Goal: Information Seeking & Learning: Learn about a topic

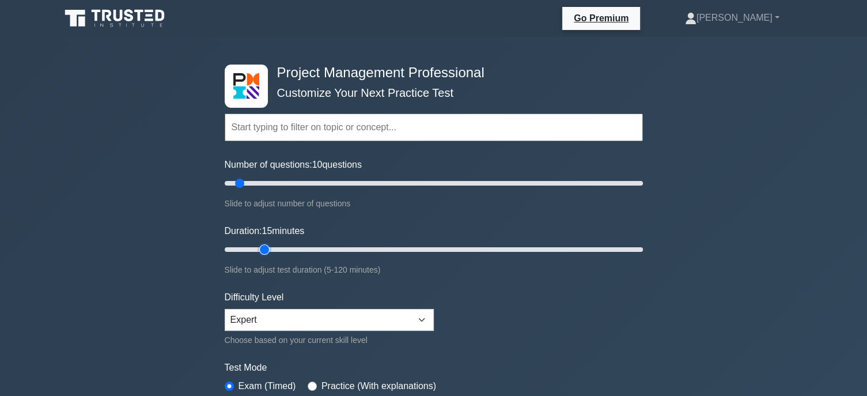
scroll to position [115, 0]
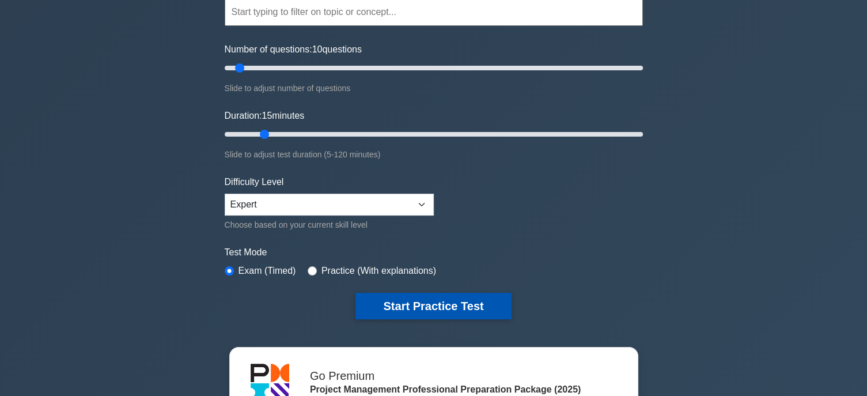
click at [449, 307] on button "Start Practice Test" at bounding box center [432, 306] width 155 height 26
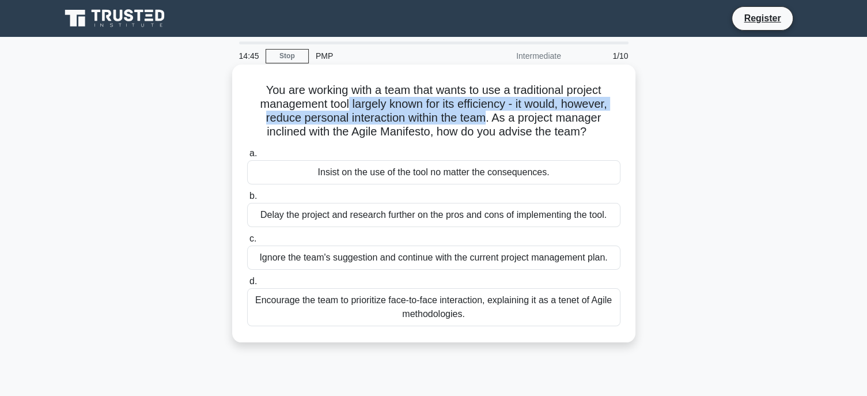
drag, startPoint x: 344, startPoint y: 105, endPoint x: 488, endPoint y: 115, distance: 144.3
click at [488, 115] on h5 "You are working with a team that wants to use a traditional project management …" at bounding box center [433, 111] width 375 height 56
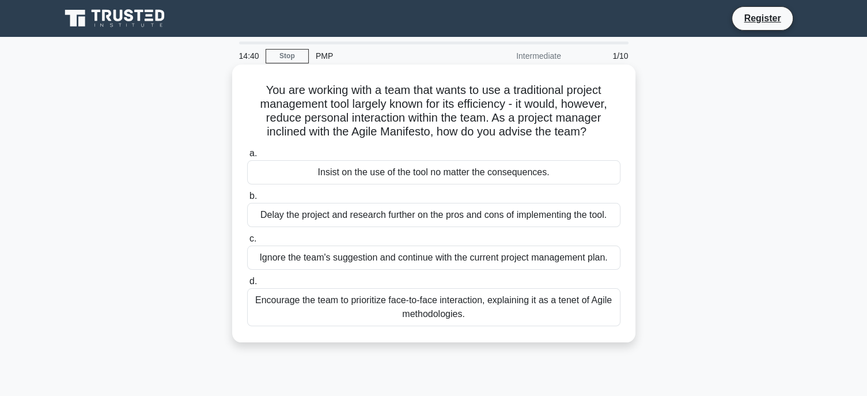
click at [576, 132] on h5 "You are working with a team that wants to use a traditional project management …" at bounding box center [433, 111] width 375 height 56
drag, startPoint x: 435, startPoint y: 131, endPoint x: 583, endPoint y: 138, distance: 148.2
click at [583, 138] on h5 "You are working with a team that wants to use a traditional project management …" at bounding box center [433, 111] width 375 height 56
click at [520, 310] on div "Encourage the team to prioritize face-to-face interaction, explaining it as a t…" at bounding box center [433, 307] width 373 height 38
click at [247, 285] on input "d. Encourage the team to prioritize face-to-face interaction, explaining it as …" at bounding box center [247, 281] width 0 height 7
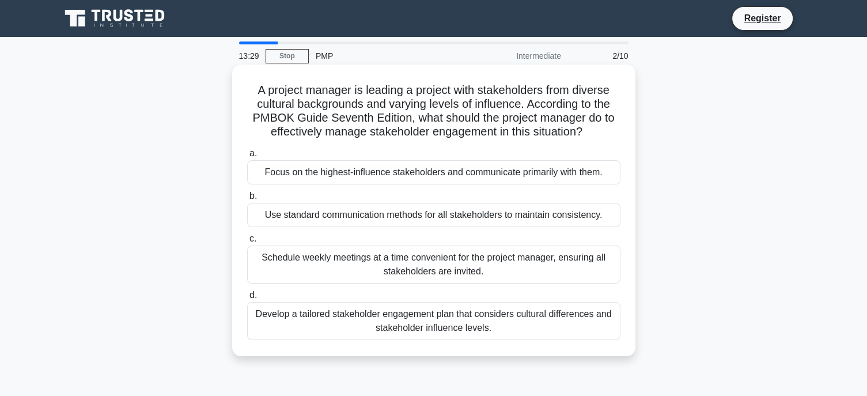
click at [514, 324] on div "Develop a tailored stakeholder engagement plan that considers cultural differen…" at bounding box center [433, 321] width 373 height 38
click at [247, 299] on input "d. Develop a tailored stakeholder engagement plan that considers cultural diffe…" at bounding box center [247, 294] width 0 height 7
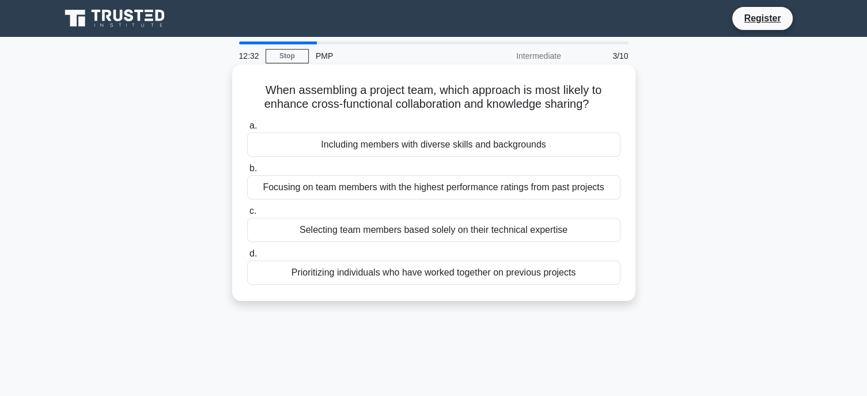
click at [534, 275] on div "Prioritizing individuals who have worked together on previous projects" at bounding box center [433, 272] width 373 height 24
click at [247, 257] on input "d. Prioritizing individuals who have worked together on previous projects" at bounding box center [247, 253] width 0 height 7
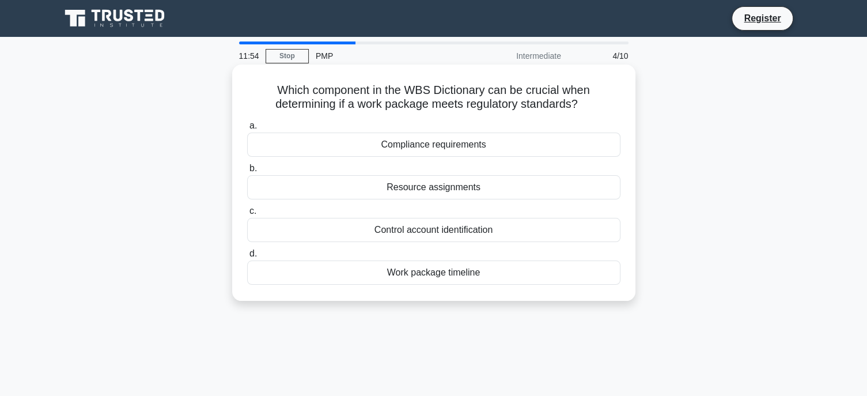
click at [465, 146] on div "Compliance requirements" at bounding box center [433, 144] width 373 height 24
click at [247, 130] on input "a. Compliance requirements" at bounding box center [247, 125] width 0 height 7
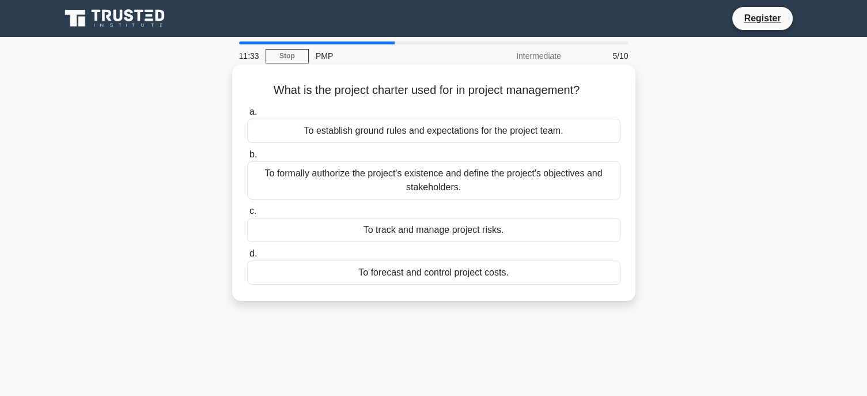
click at [544, 183] on div "To formally authorize the project's existence and define the project's objectiv…" at bounding box center [433, 180] width 373 height 38
click at [247, 158] on input "b. To formally authorize the project's existence and define the project's objec…" at bounding box center [247, 154] width 0 height 7
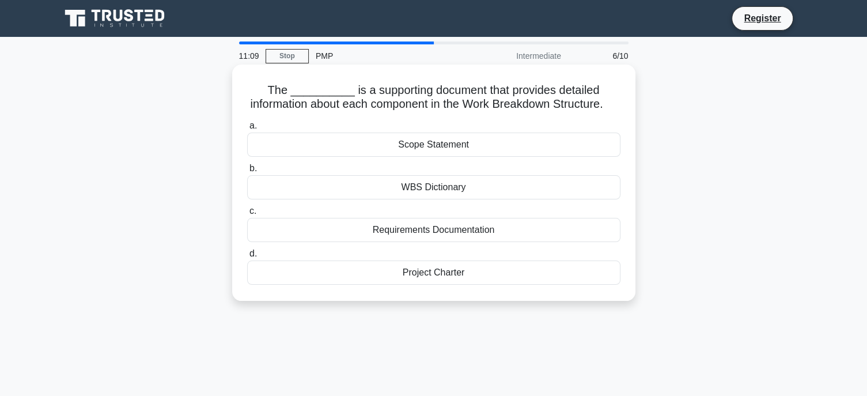
click at [473, 199] on div "WBS Dictionary" at bounding box center [433, 187] width 373 height 24
click at [247, 172] on input "b. WBS Dictionary" at bounding box center [247, 168] width 0 height 7
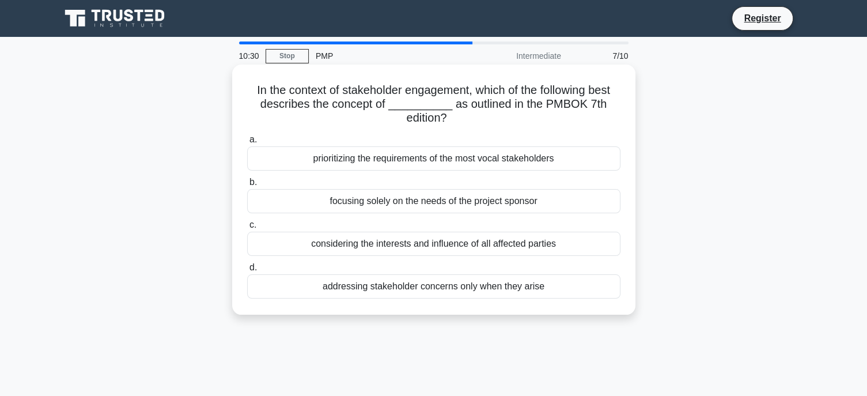
click at [546, 246] on div "considering the interests and influence of all affected parties" at bounding box center [433, 243] width 373 height 24
click at [247, 229] on input "c. considering the interests and influence of all affected parties" at bounding box center [247, 224] width 0 height 7
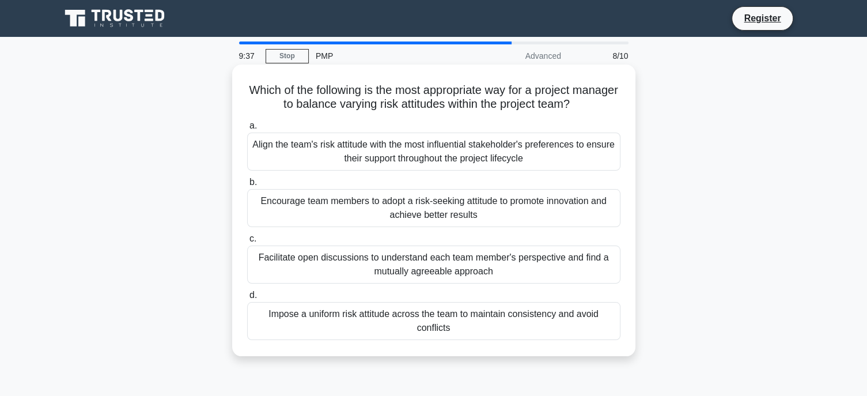
click at [515, 209] on div "Encourage team members to adopt a risk-seeking attitude to promote innovation a…" at bounding box center [433, 208] width 373 height 38
click at [247, 186] on input "b. Encourage team members to adopt a risk-seeking attitude to promote innovatio…" at bounding box center [247, 182] width 0 height 7
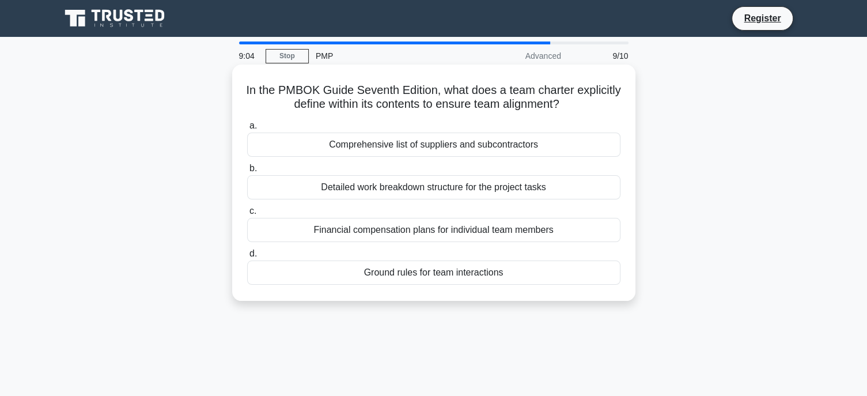
click at [486, 274] on div "Ground rules for team interactions" at bounding box center [433, 272] width 373 height 24
click at [247, 257] on input "d. Ground rules for team interactions" at bounding box center [247, 253] width 0 height 7
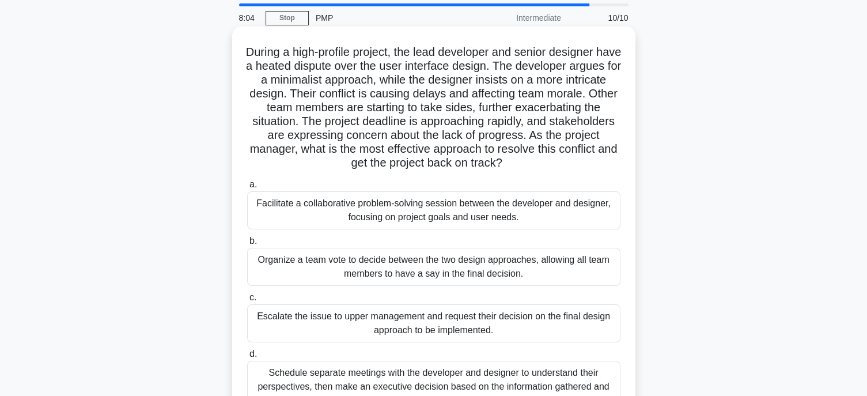
scroll to position [77, 0]
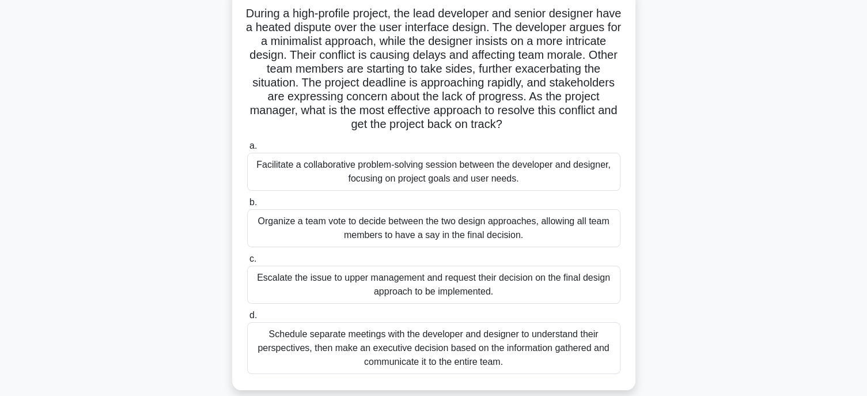
click at [521, 179] on div "Facilitate a collaborative problem-solving session between the developer and de…" at bounding box center [433, 172] width 373 height 38
click at [247, 150] on input "a. Facilitate a collaborative problem-solving session between the developer and…" at bounding box center [247, 145] width 0 height 7
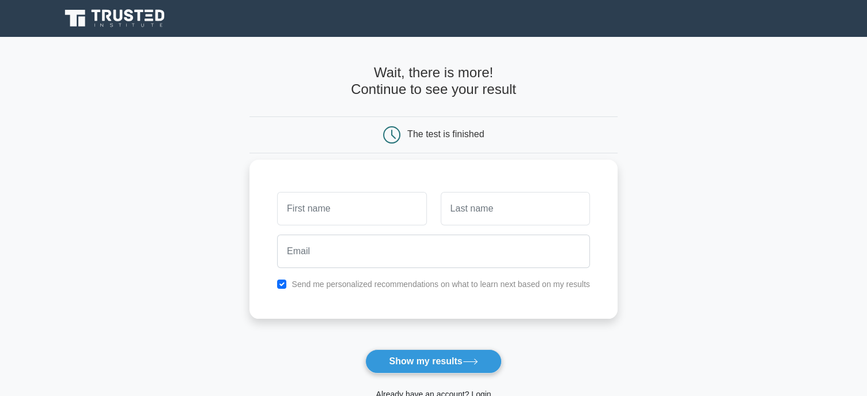
click at [333, 214] on input "text" at bounding box center [351, 208] width 149 height 33
type input "[PERSON_NAME]"
click at [465, 199] on input "text" at bounding box center [514, 208] width 149 height 33
type input "raglione"
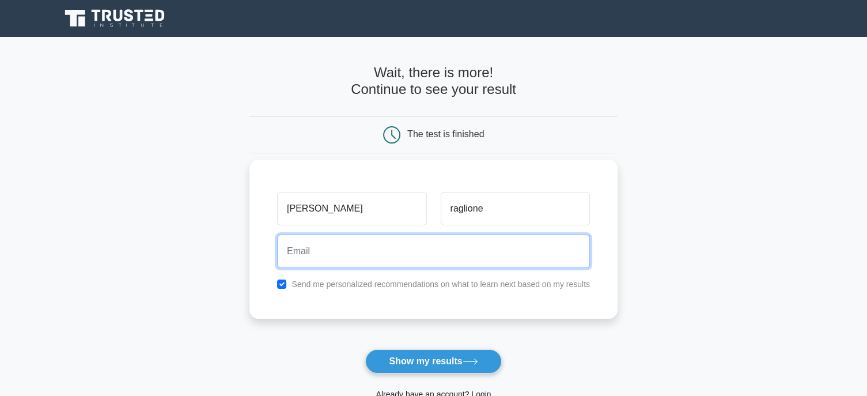
click at [442, 267] on input "email" at bounding box center [433, 250] width 313 height 33
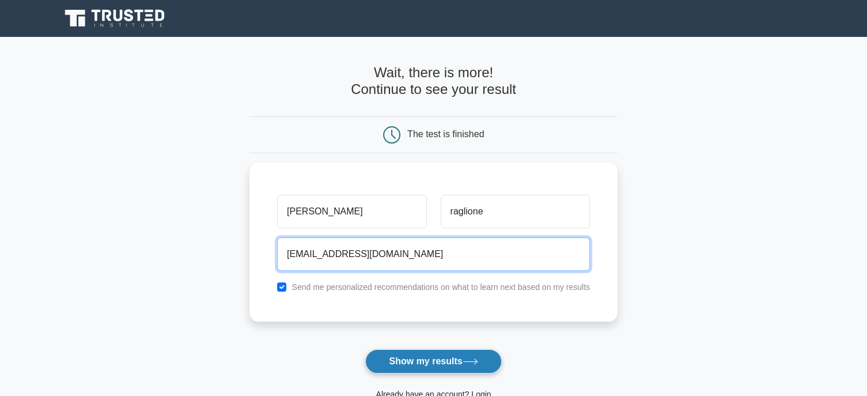
type input "ra-ro@libero.it"
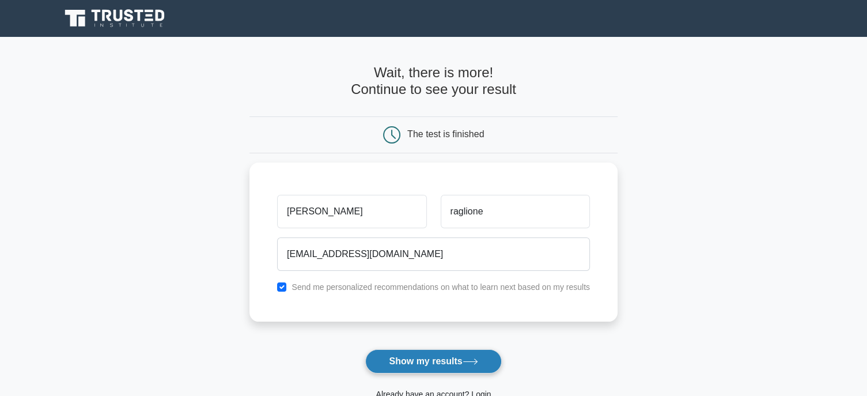
click at [425, 358] on button "Show my results" at bounding box center [433, 361] width 136 height 24
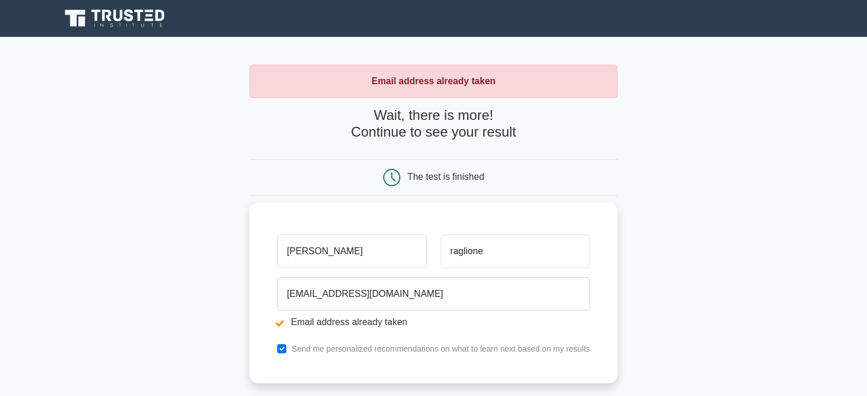
scroll to position [115, 0]
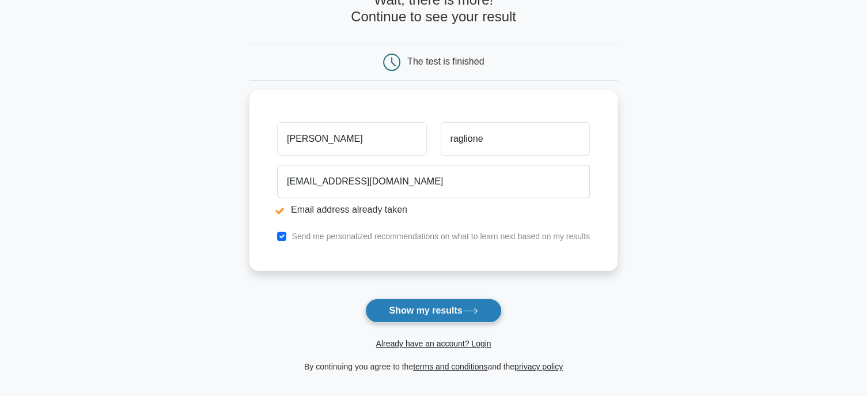
click at [392, 318] on button "Show my results" at bounding box center [433, 310] width 136 height 24
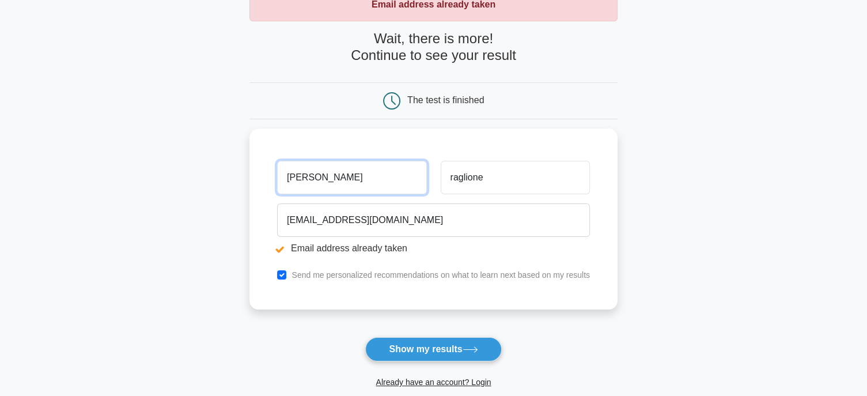
scroll to position [115, 0]
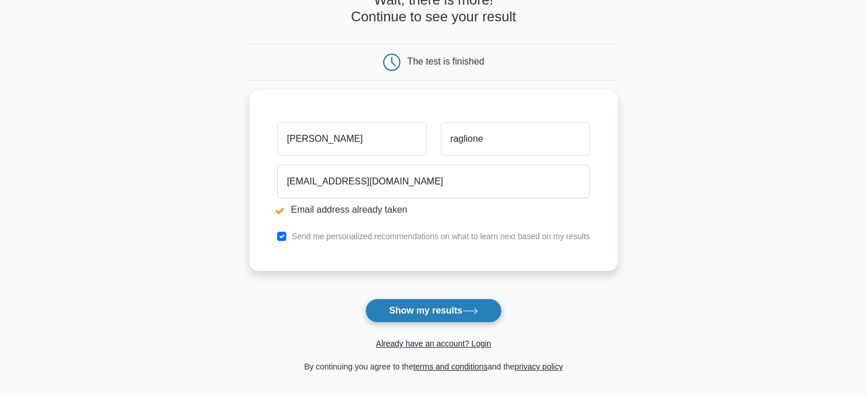
click at [456, 314] on button "Show my results" at bounding box center [433, 310] width 136 height 24
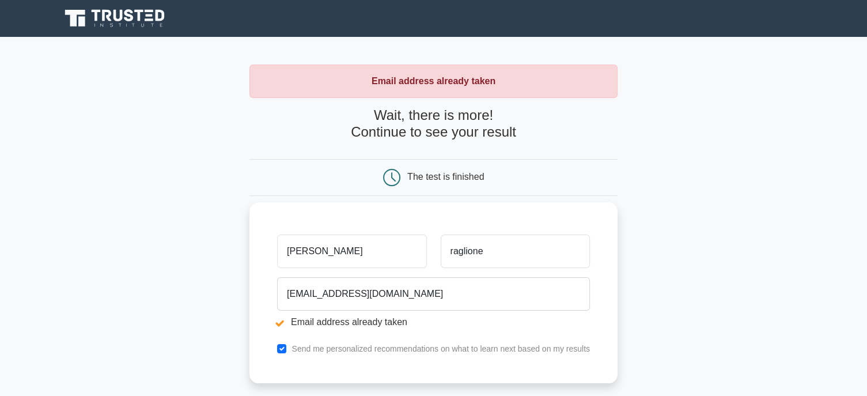
scroll to position [153, 0]
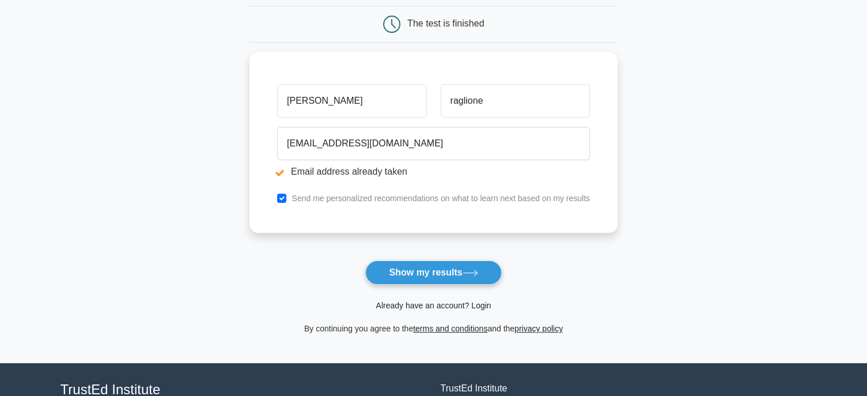
click at [452, 303] on link "Already have an account? Login" at bounding box center [432, 305] width 115 height 9
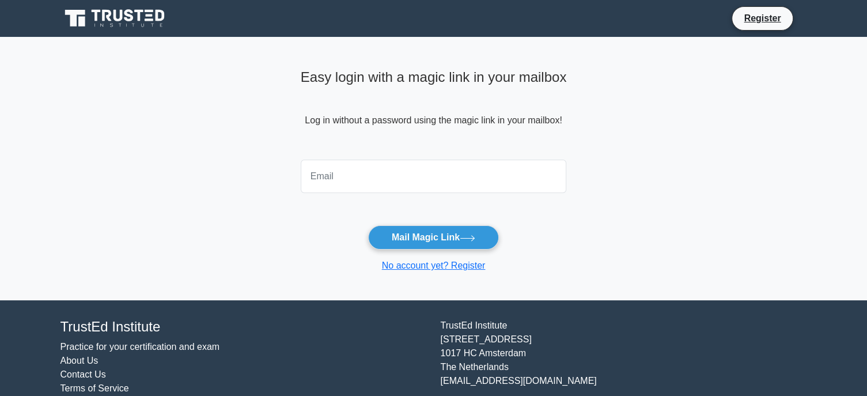
click at [387, 178] on input "email" at bounding box center [434, 175] width 266 height 33
type input "ra-ro@libero.it"
click at [420, 234] on button "Mail Magic Link" at bounding box center [433, 237] width 131 height 24
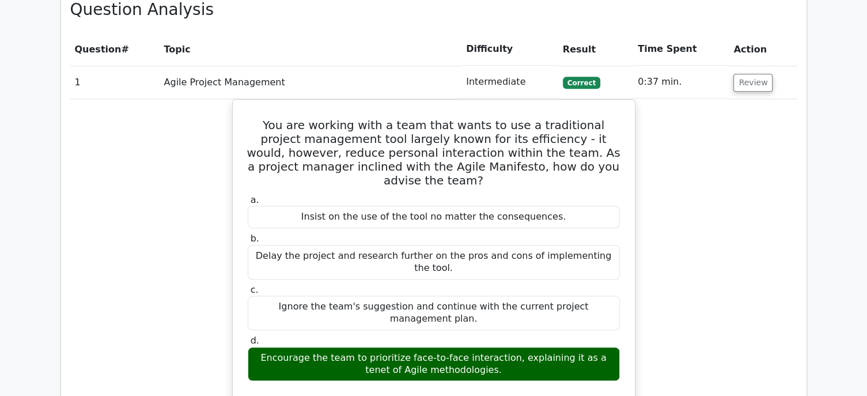
scroll to position [844, 0]
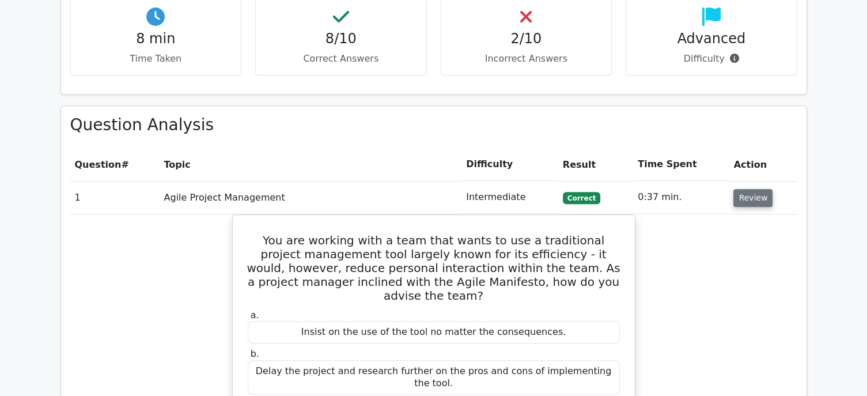
click at [750, 189] on button "Review" at bounding box center [752, 198] width 39 height 18
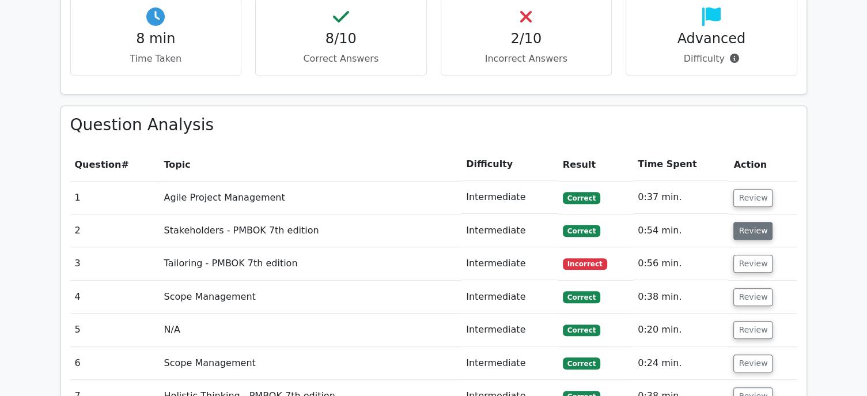
click at [739, 222] on button "Review" at bounding box center [752, 231] width 39 height 18
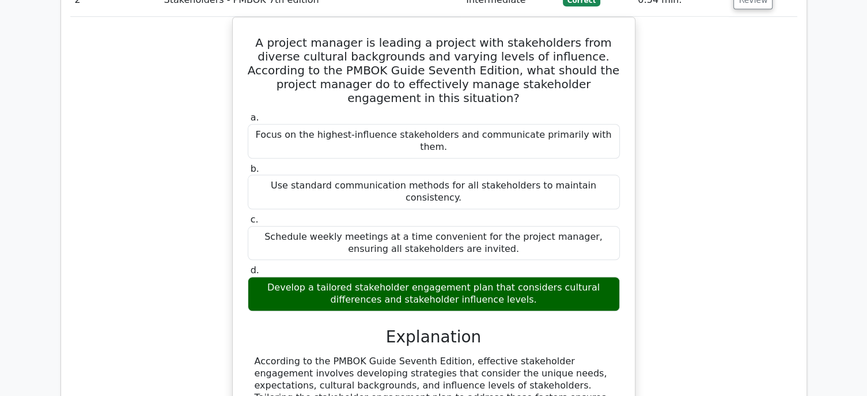
scroll to position [883, 0]
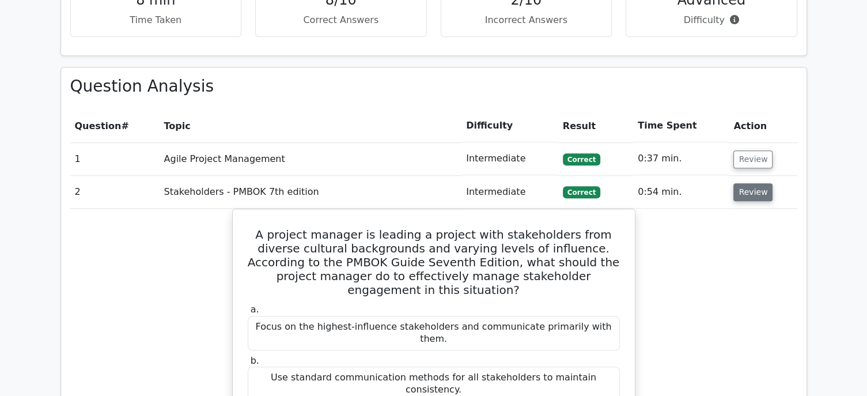
click at [750, 183] on button "Review" at bounding box center [752, 192] width 39 height 18
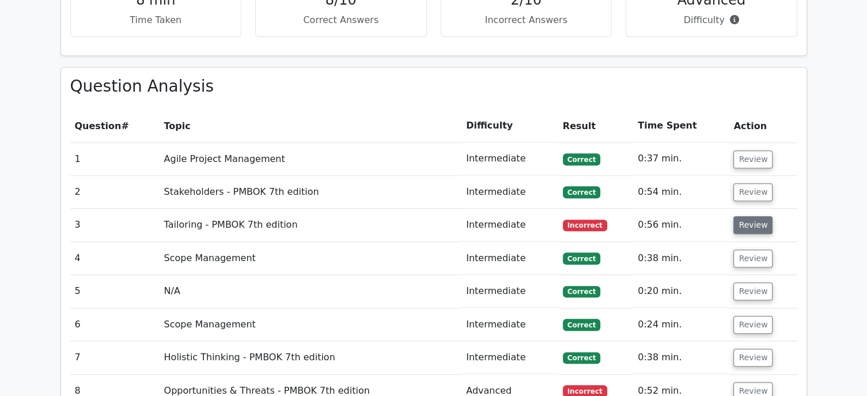
click at [751, 216] on button "Review" at bounding box center [752, 225] width 39 height 18
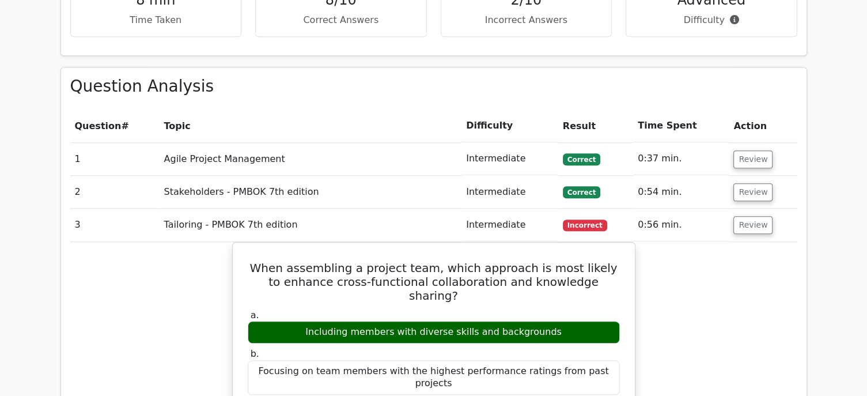
scroll to position [998, 0]
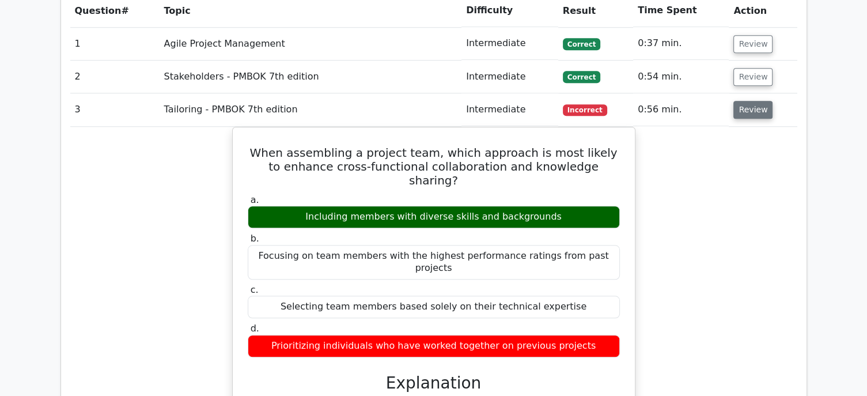
click at [753, 101] on button "Review" at bounding box center [752, 110] width 39 height 18
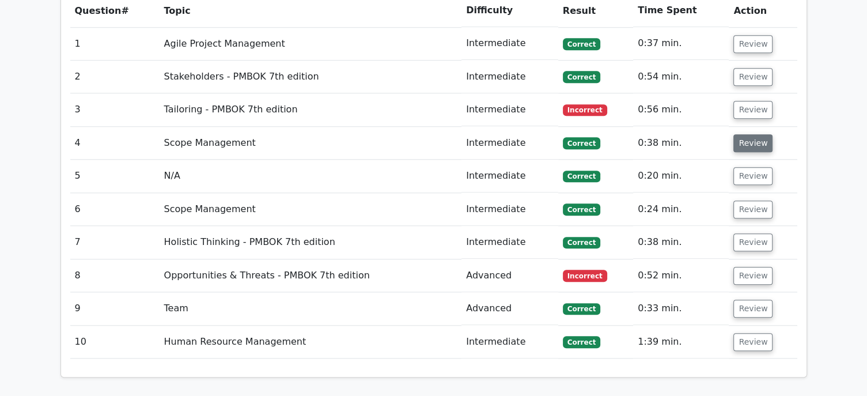
click at [749, 134] on button "Review" at bounding box center [752, 143] width 39 height 18
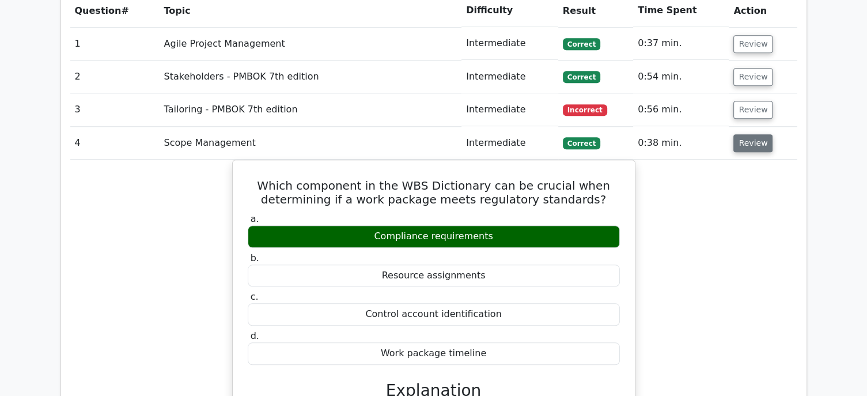
click at [746, 134] on button "Review" at bounding box center [752, 143] width 39 height 18
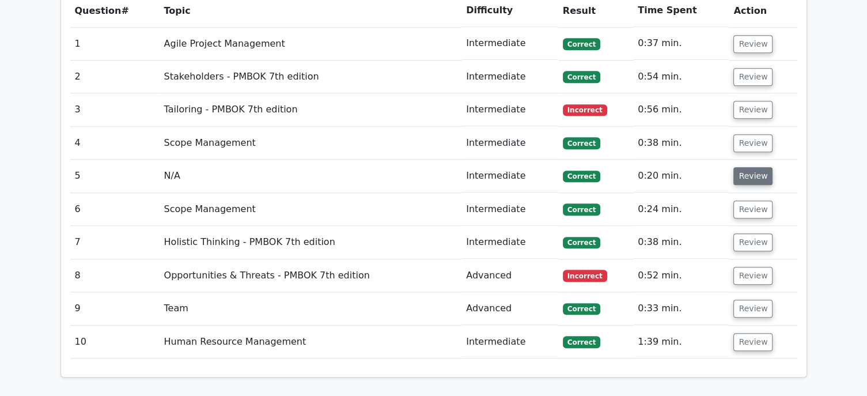
click at [744, 167] on button "Review" at bounding box center [752, 176] width 39 height 18
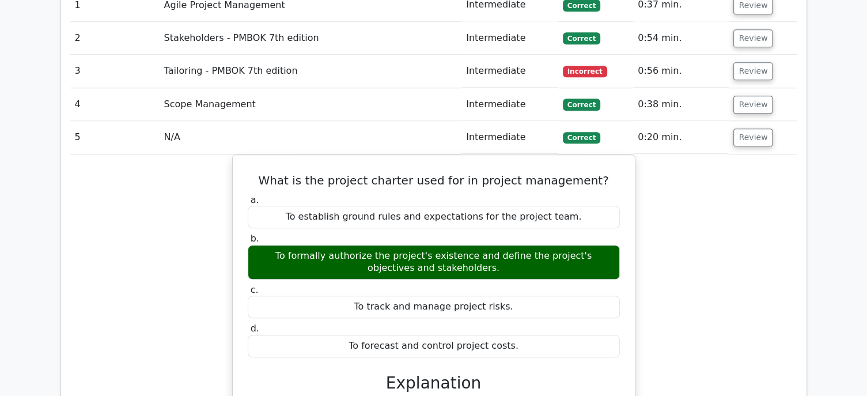
scroll to position [1113, 0]
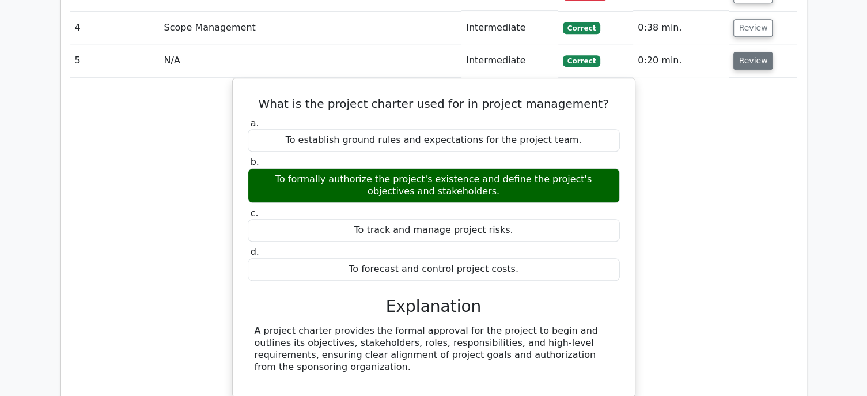
click at [749, 52] on button "Review" at bounding box center [752, 61] width 39 height 18
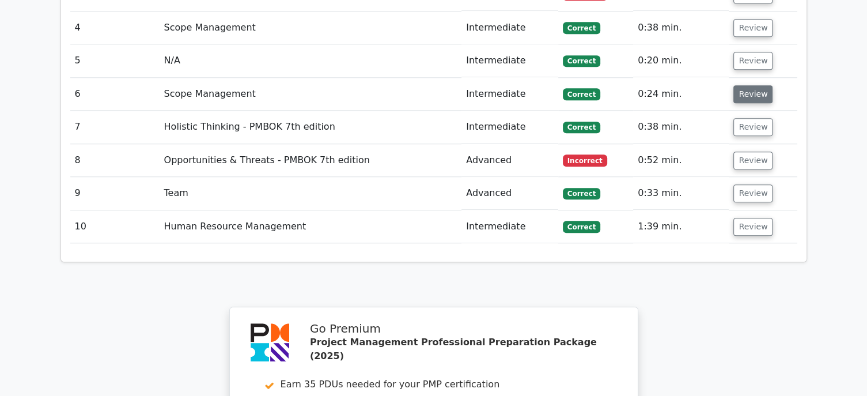
click at [747, 85] on button "Review" at bounding box center [752, 94] width 39 height 18
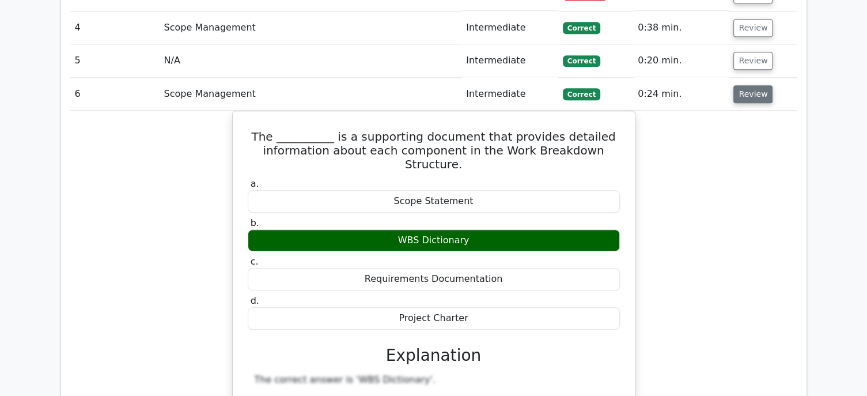
click at [756, 85] on button "Review" at bounding box center [752, 94] width 39 height 18
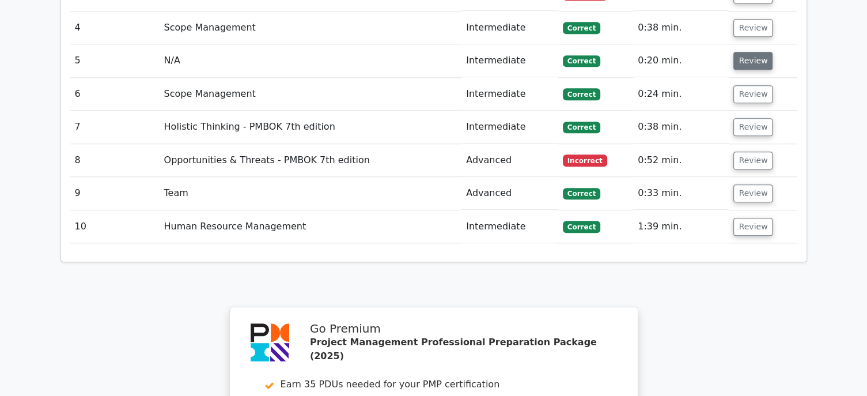
click at [758, 52] on button "Review" at bounding box center [752, 61] width 39 height 18
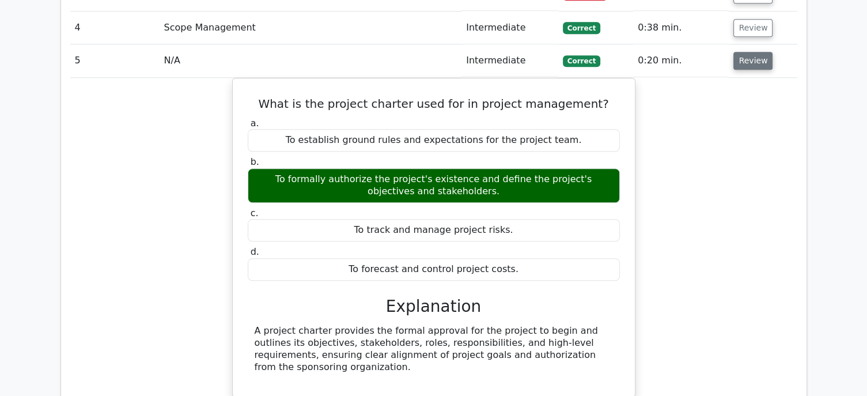
click at [753, 52] on button "Review" at bounding box center [752, 61] width 39 height 18
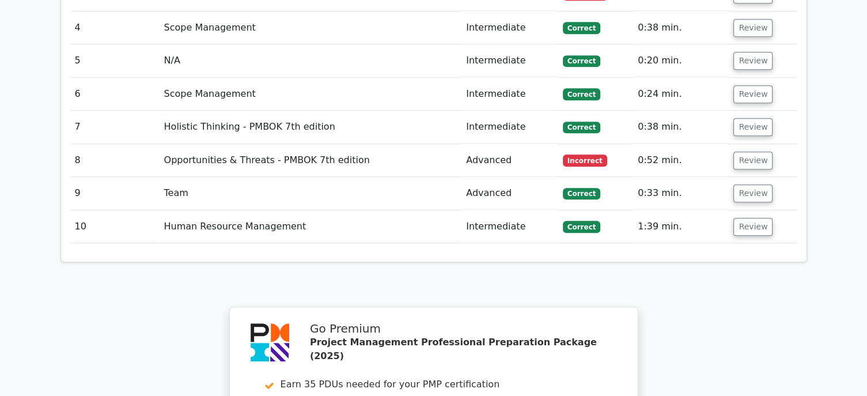
click at [741, 111] on td "Review" at bounding box center [762, 127] width 68 height 33
click at [741, 118] on button "Review" at bounding box center [752, 127] width 39 height 18
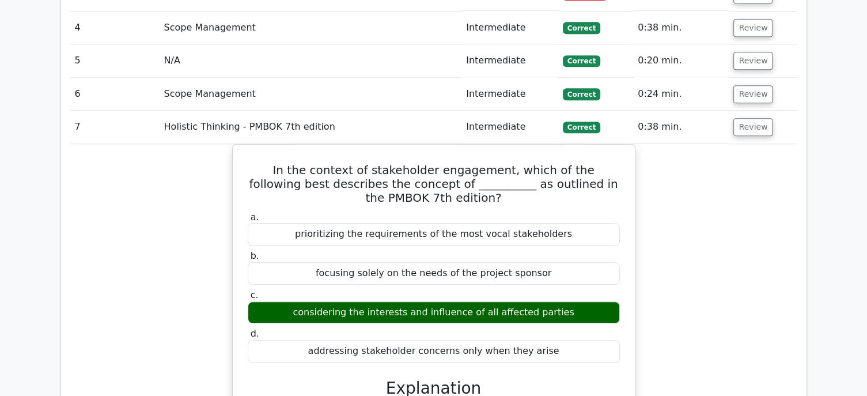
scroll to position [1190, 0]
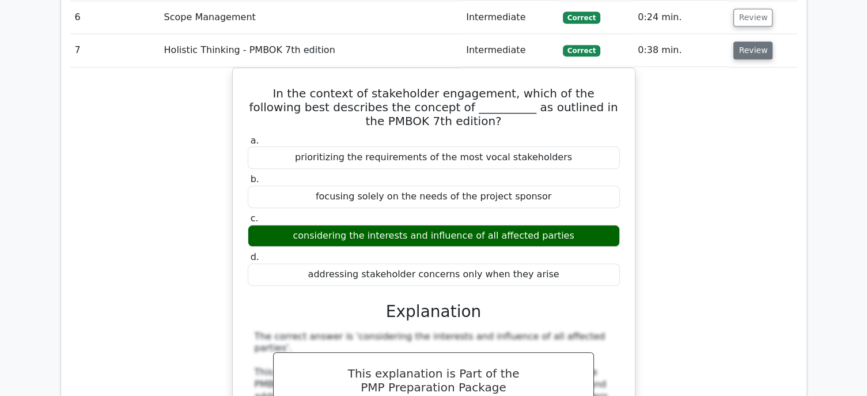
click at [759, 41] on button "Review" at bounding box center [752, 50] width 39 height 18
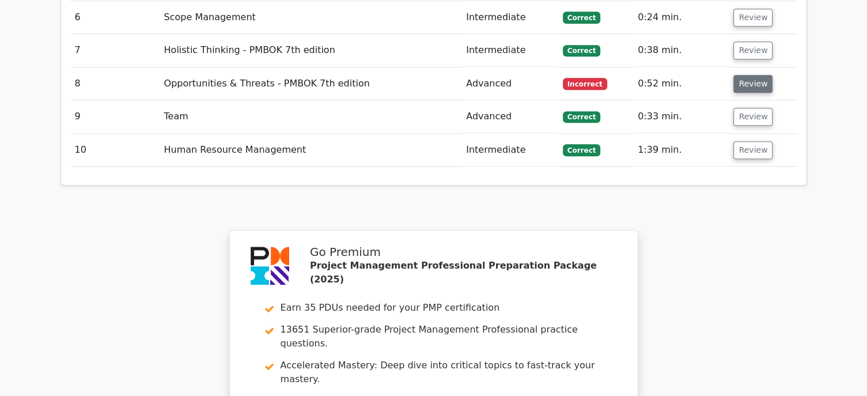
click at [754, 75] on button "Review" at bounding box center [752, 84] width 39 height 18
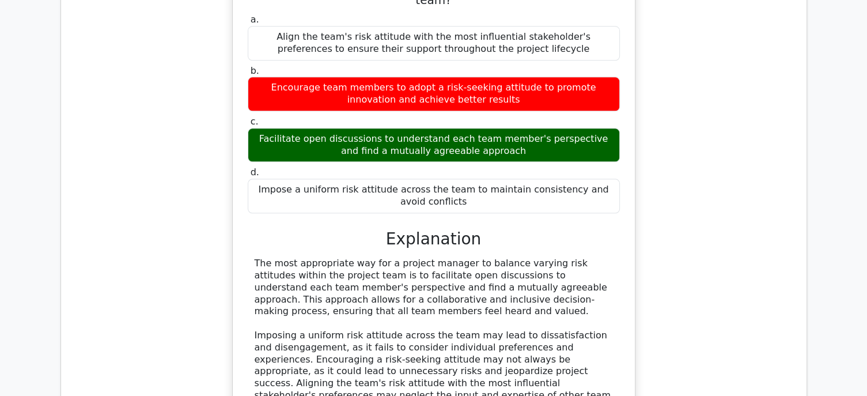
scroll to position [1152, 0]
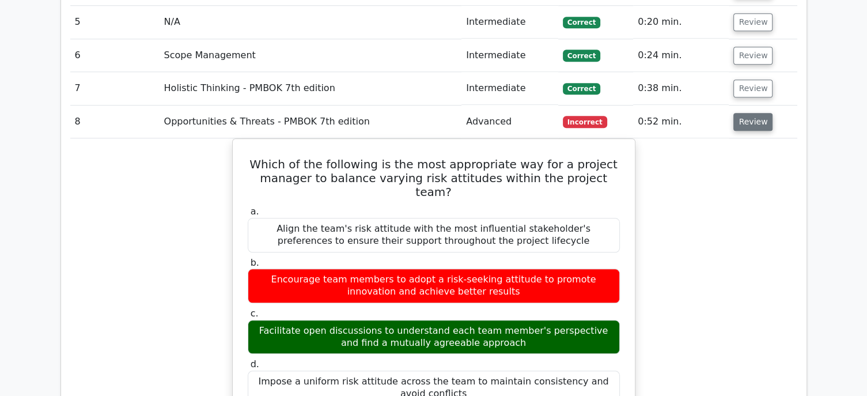
click at [754, 113] on button "Review" at bounding box center [752, 122] width 39 height 18
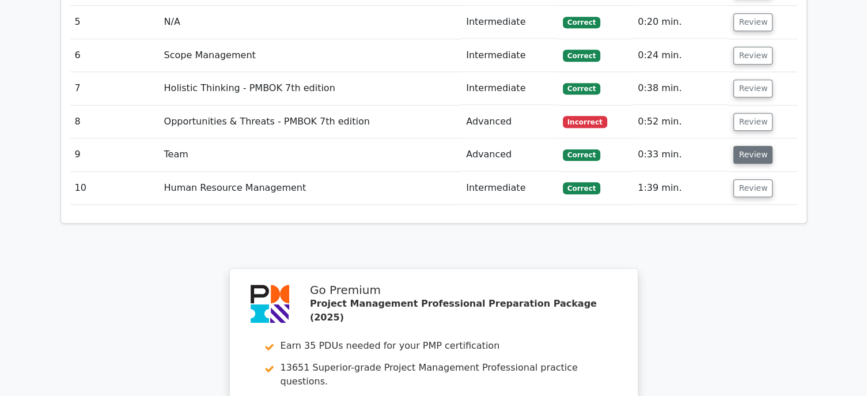
click at [753, 146] on button "Review" at bounding box center [752, 155] width 39 height 18
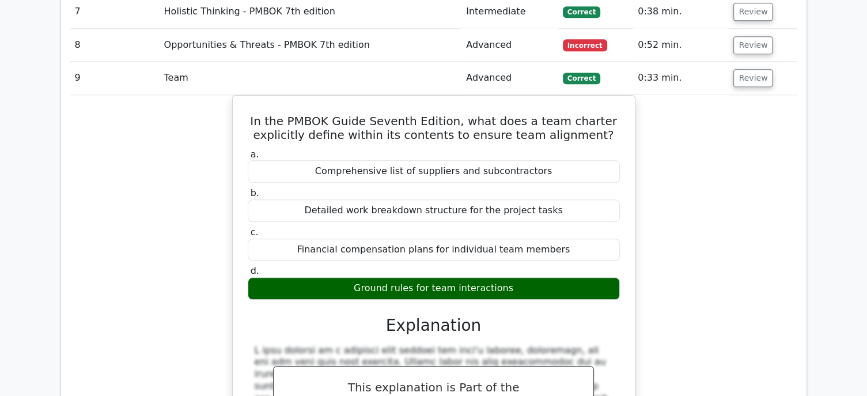
scroll to position [1113, 0]
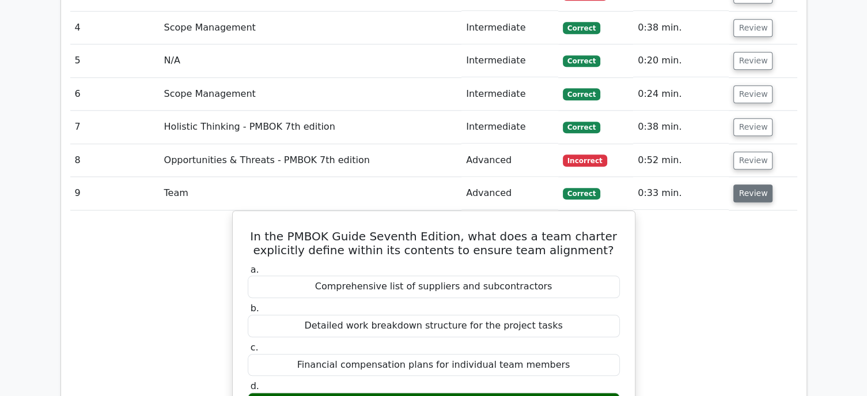
click at [755, 184] on button "Review" at bounding box center [752, 193] width 39 height 18
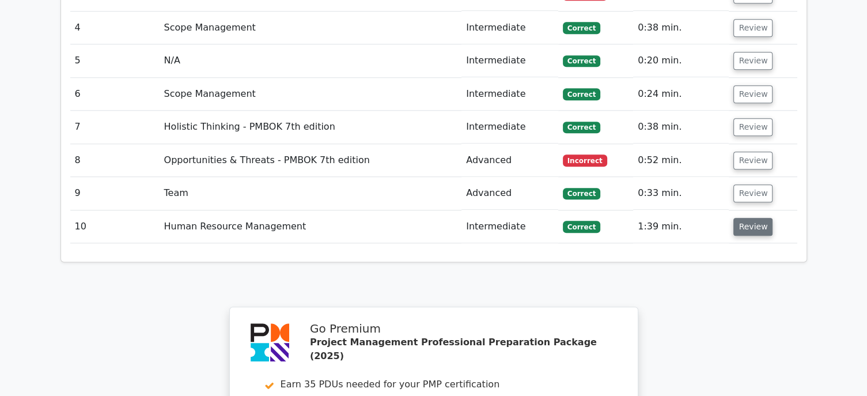
click at [749, 218] on button "Review" at bounding box center [752, 227] width 39 height 18
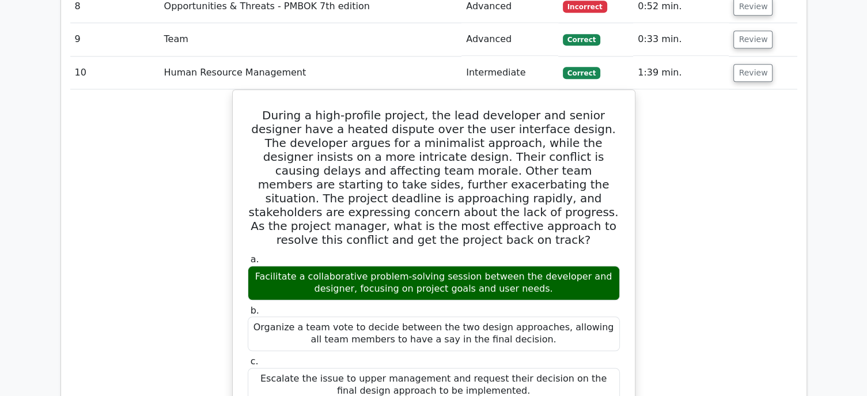
scroll to position [1074, 0]
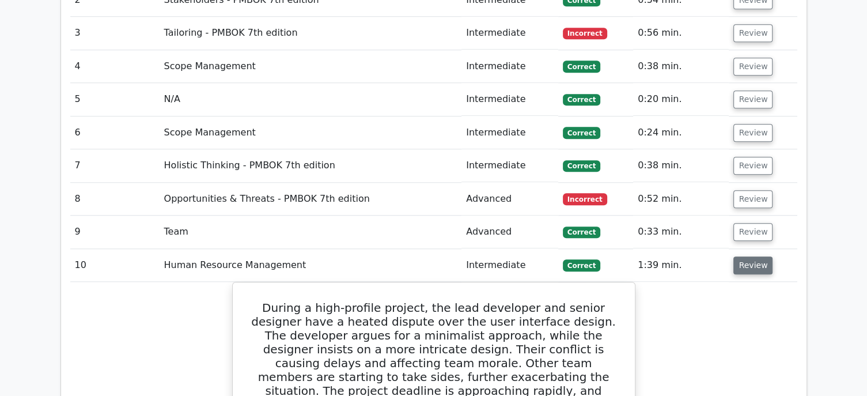
click at [765, 256] on button "Review" at bounding box center [752, 265] width 39 height 18
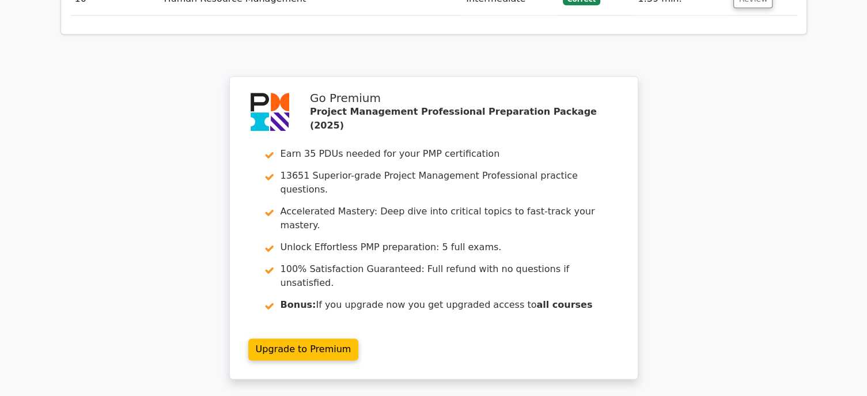
scroll to position [1467, 0]
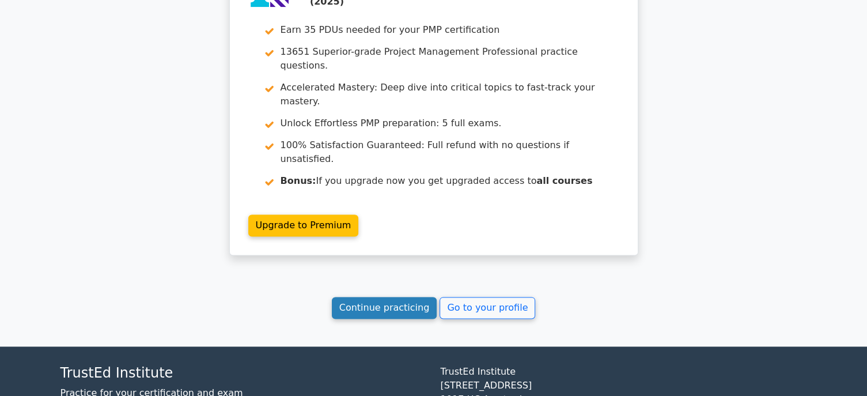
click at [389, 297] on link "Continue practicing" at bounding box center [384, 308] width 105 height 22
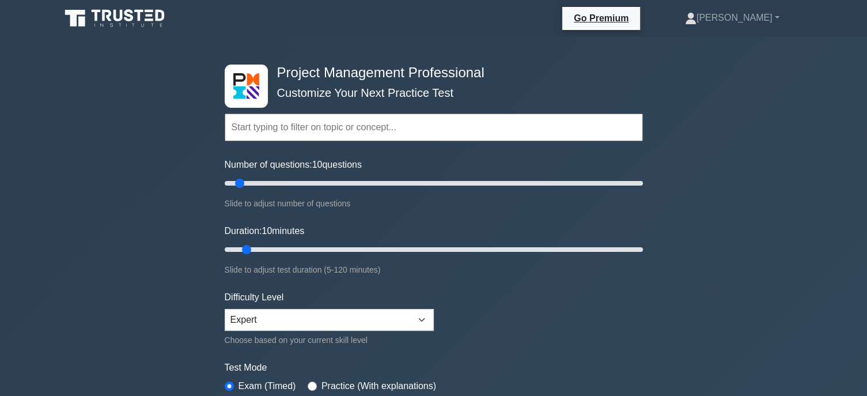
scroll to position [115, 0]
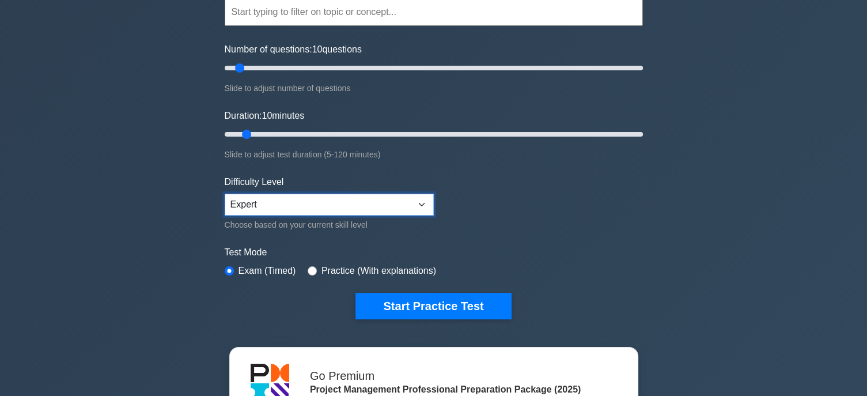
click at [419, 200] on select "Beginner Intermediate Expert" at bounding box center [329, 204] width 209 height 22
click at [419, 202] on select "Beginner Intermediate Expert" at bounding box center [329, 204] width 209 height 22
drag, startPoint x: 244, startPoint y: 130, endPoint x: 253, endPoint y: 128, distance: 9.3
click at [253, 128] on input "Duration: 10 minutes" at bounding box center [434, 134] width 418 height 14
click at [254, 135] on input "Duration: 10 minutes" at bounding box center [434, 134] width 418 height 14
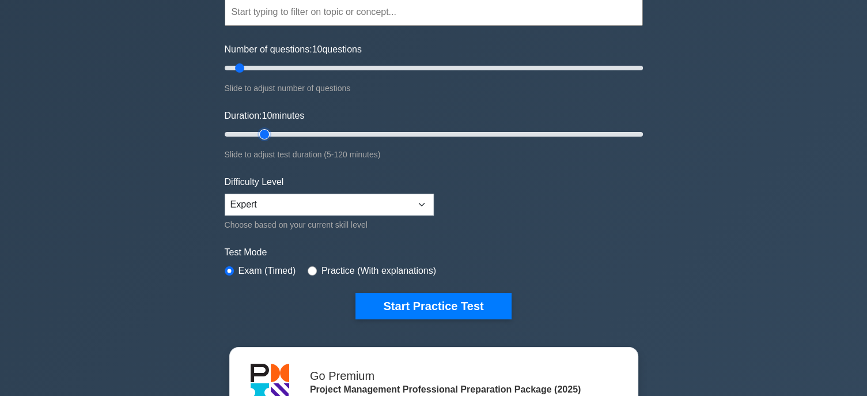
type input "15"
click at [256, 131] on input "Duration: 10 minutes" at bounding box center [434, 134] width 418 height 14
